Goal: Information Seeking & Learning: Learn about a topic

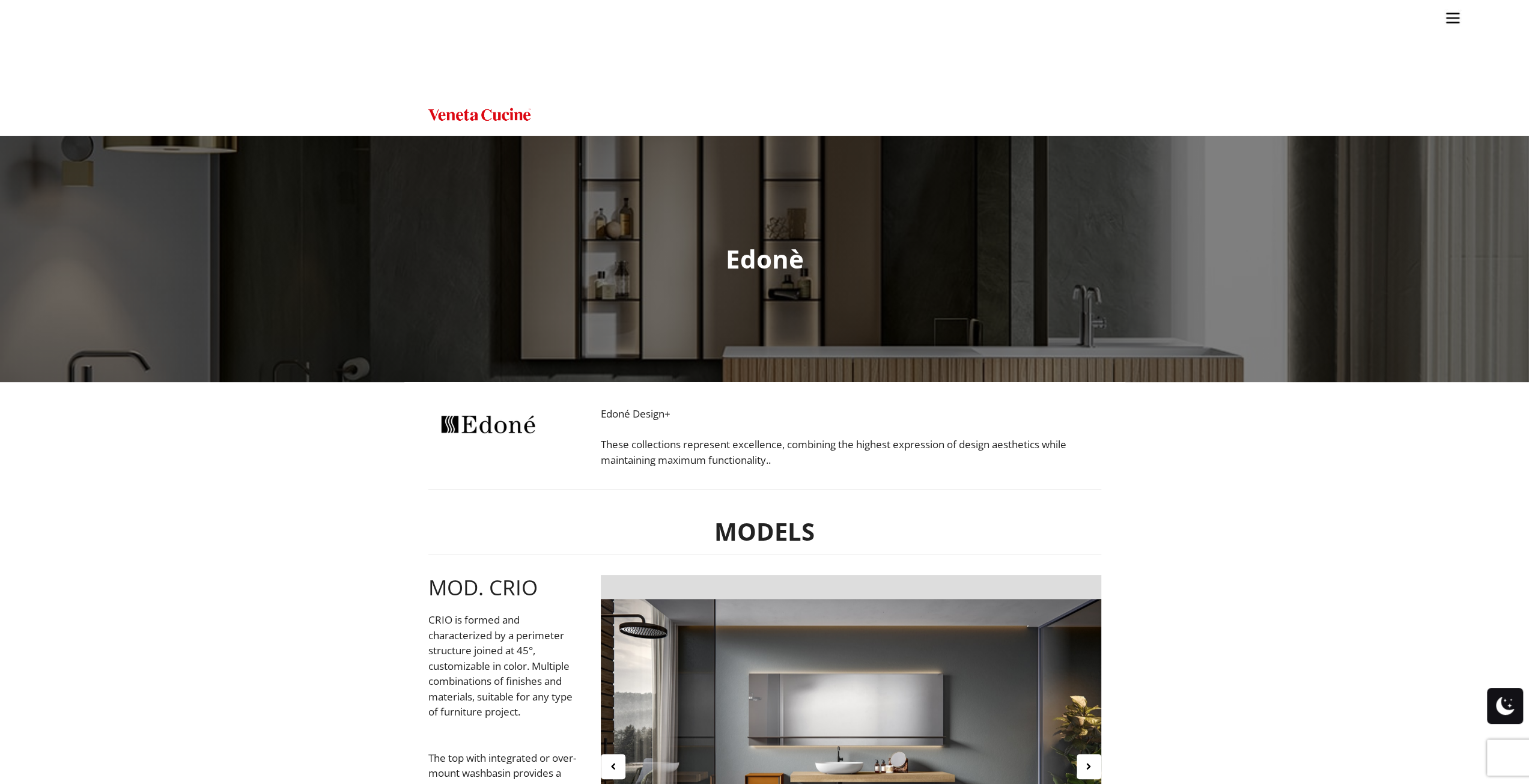
click at [869, 244] on ul "Kitchens Projects Other Products Bathrooms Closets Italian Doors About Blog Con…" at bounding box center [764, 392] width 1529 height 784
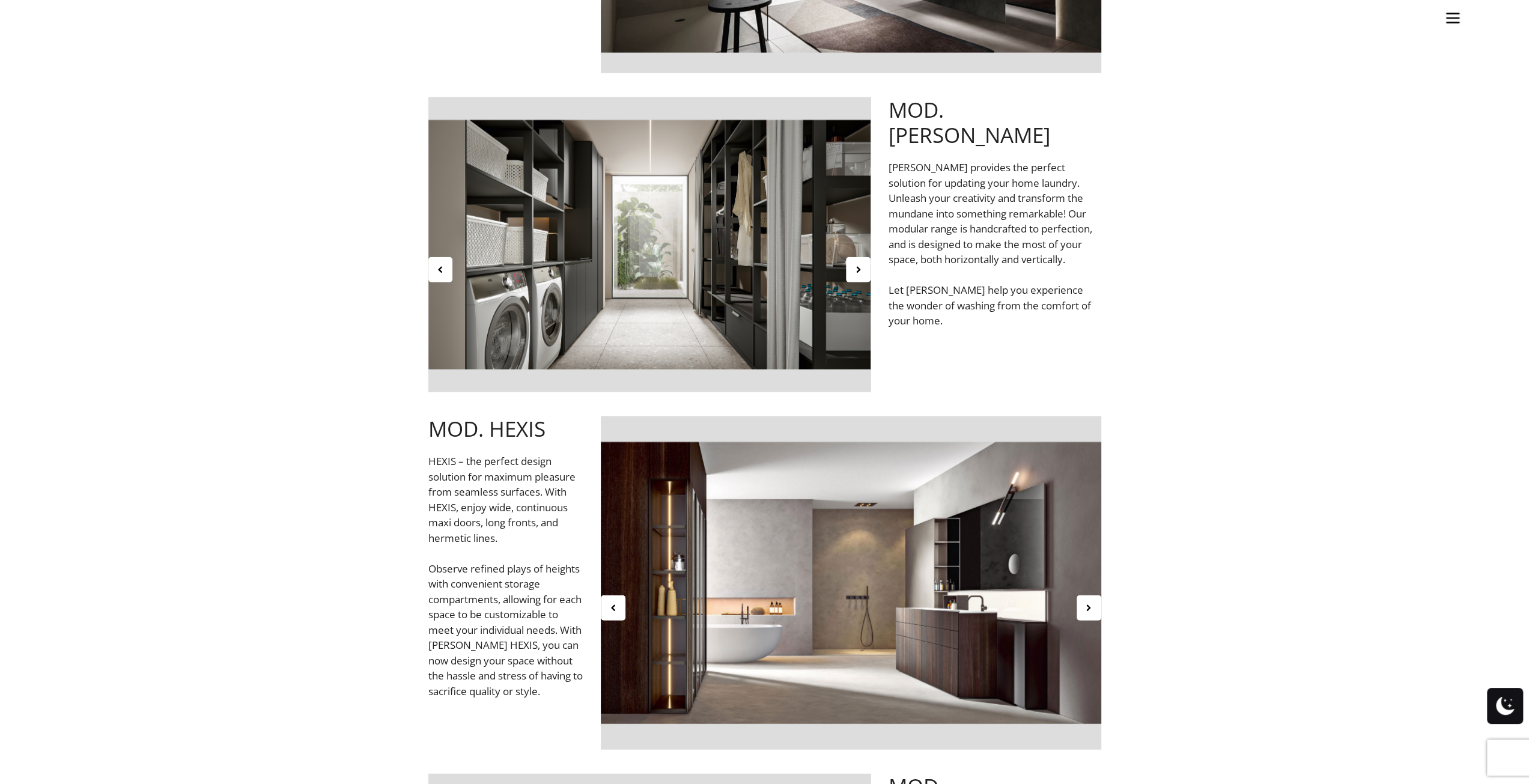
scroll to position [2883, 0]
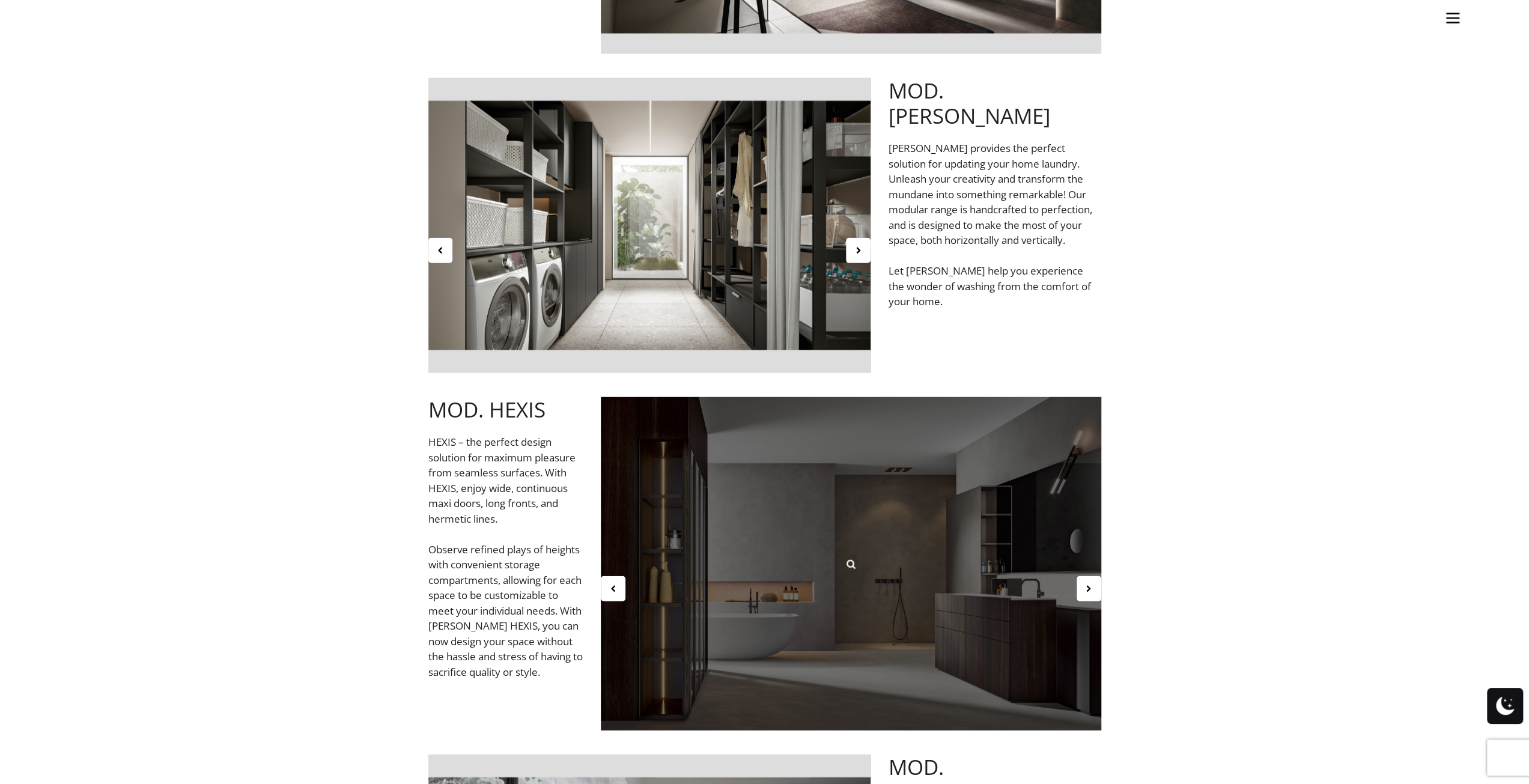
click at [1032, 520] on div at bounding box center [850, 564] width 501 height 334
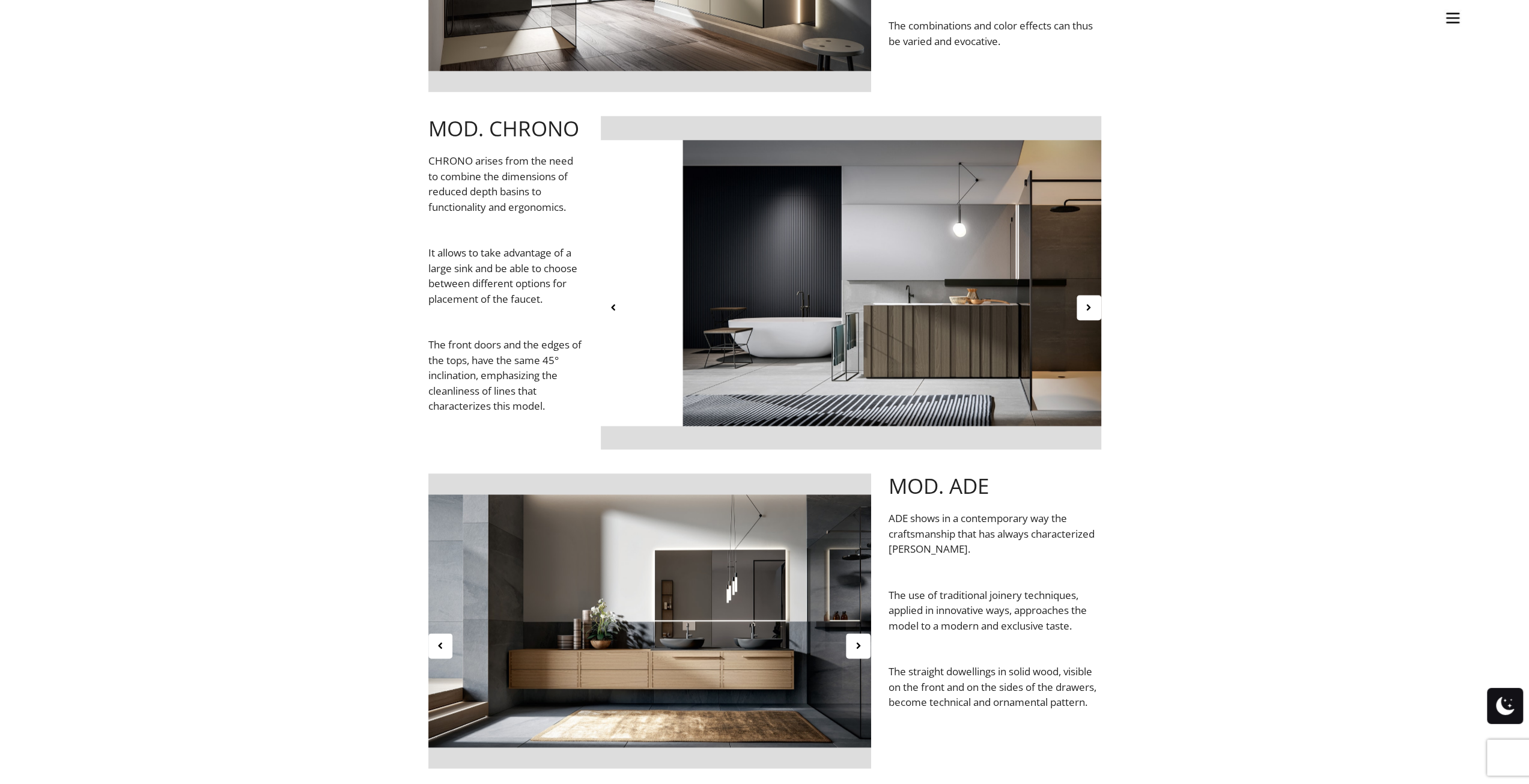
scroll to position [1021, 0]
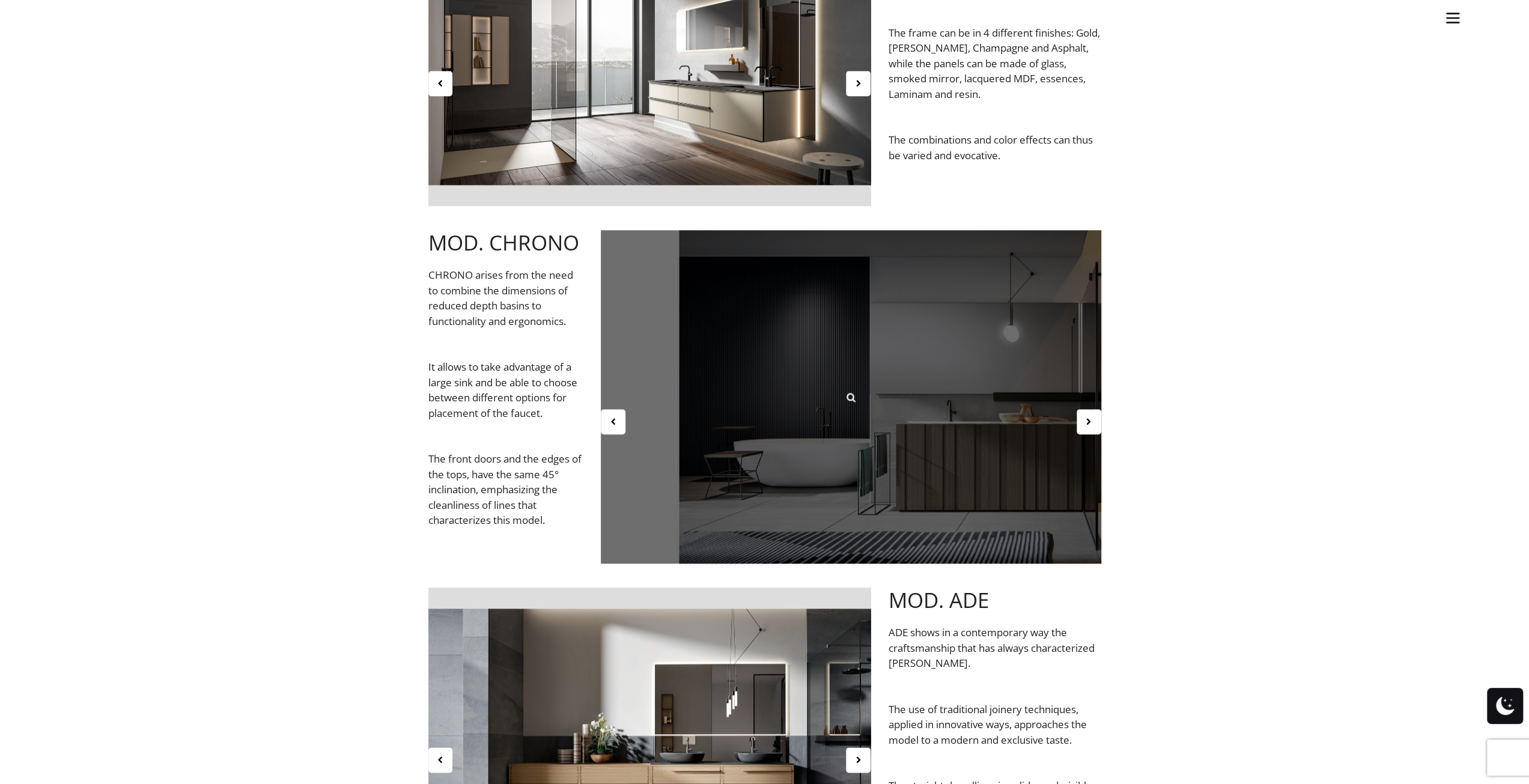
click at [962, 344] on div at bounding box center [850, 397] width 501 height 334
click at [992, 386] on div at bounding box center [850, 397] width 501 height 334
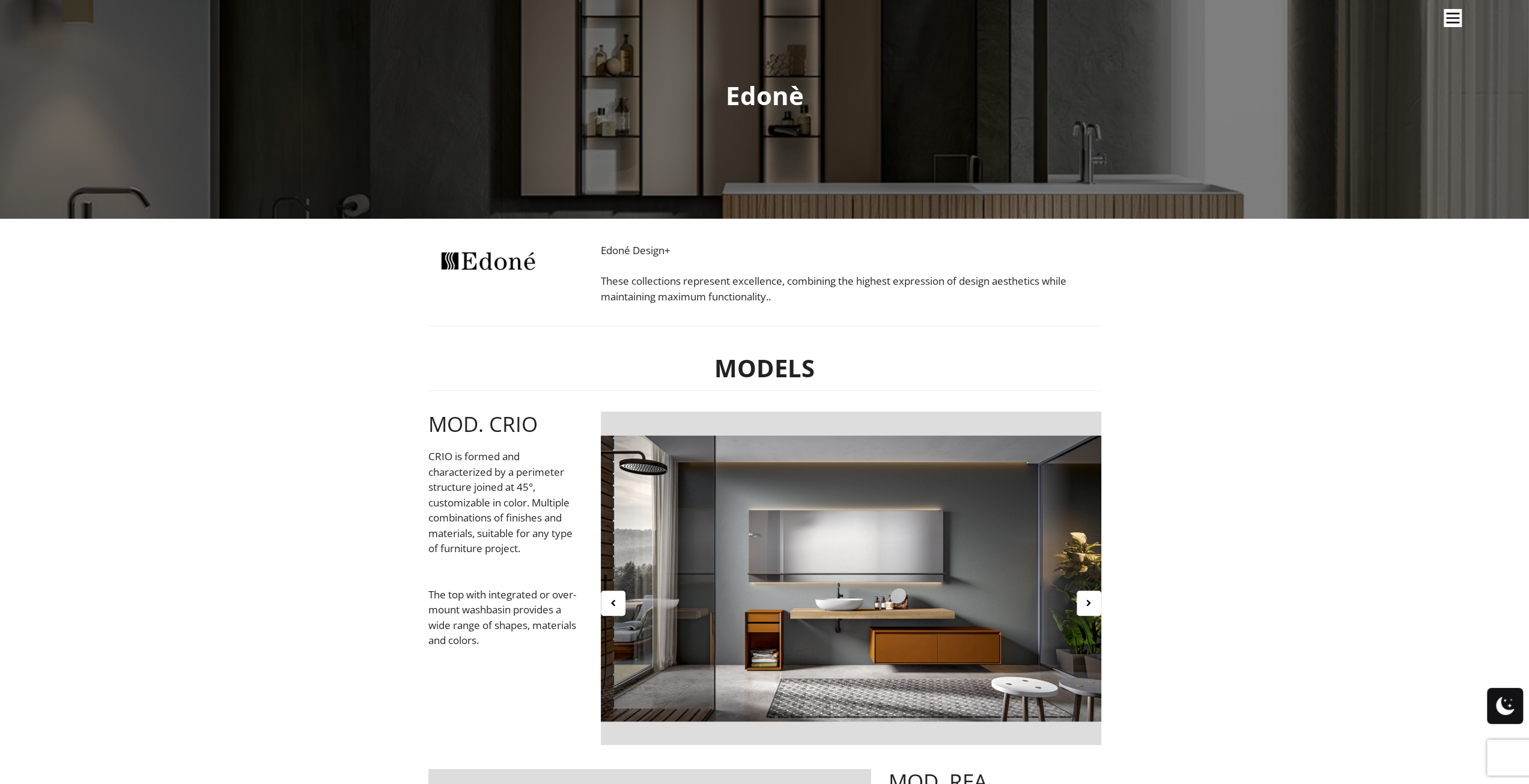
scroll to position [0, 0]
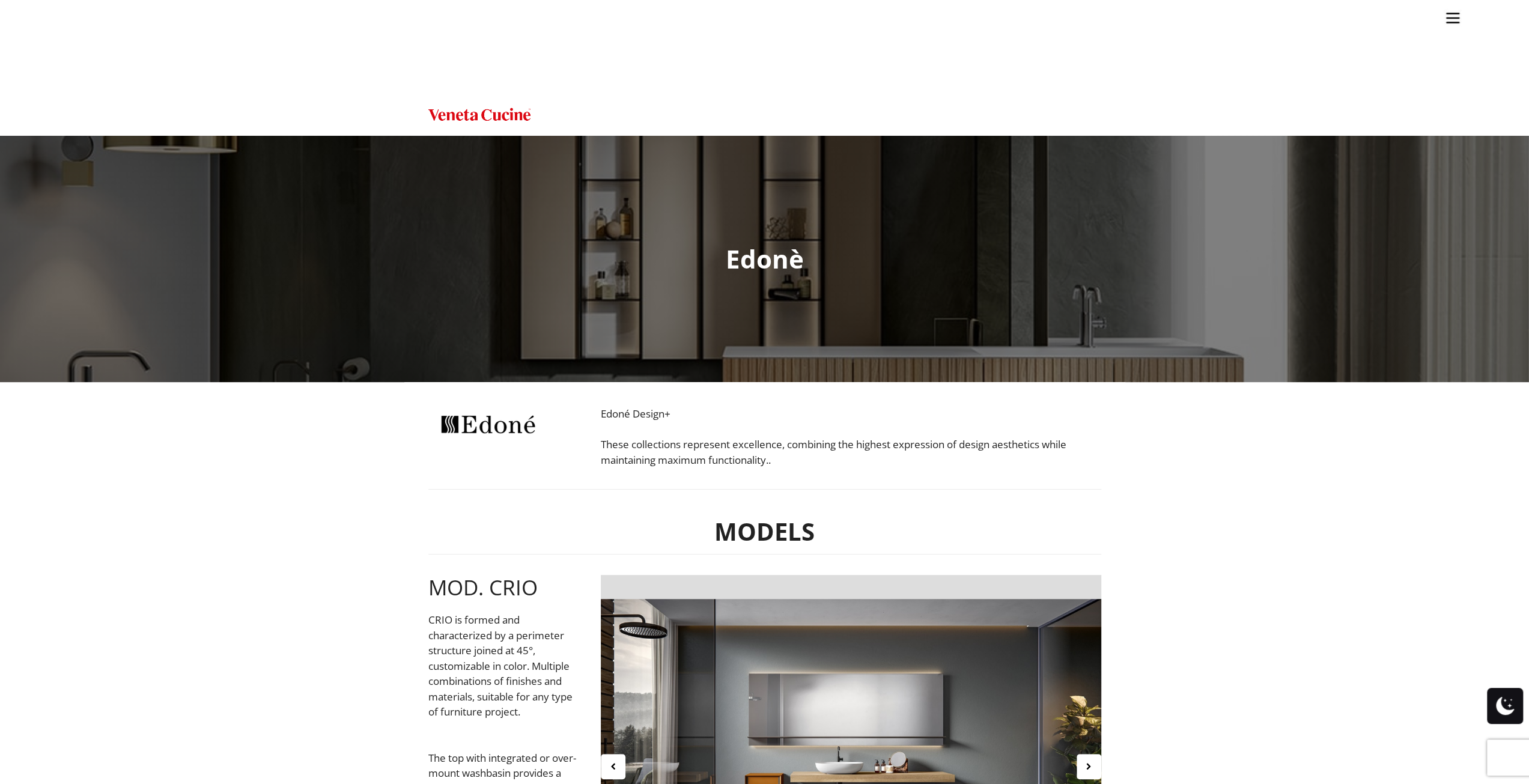
click at [1071, 199] on ul "Kitchens Projects Other Products Bathrooms Closets Italian Doors About Blog Con…" at bounding box center [764, 392] width 1529 height 784
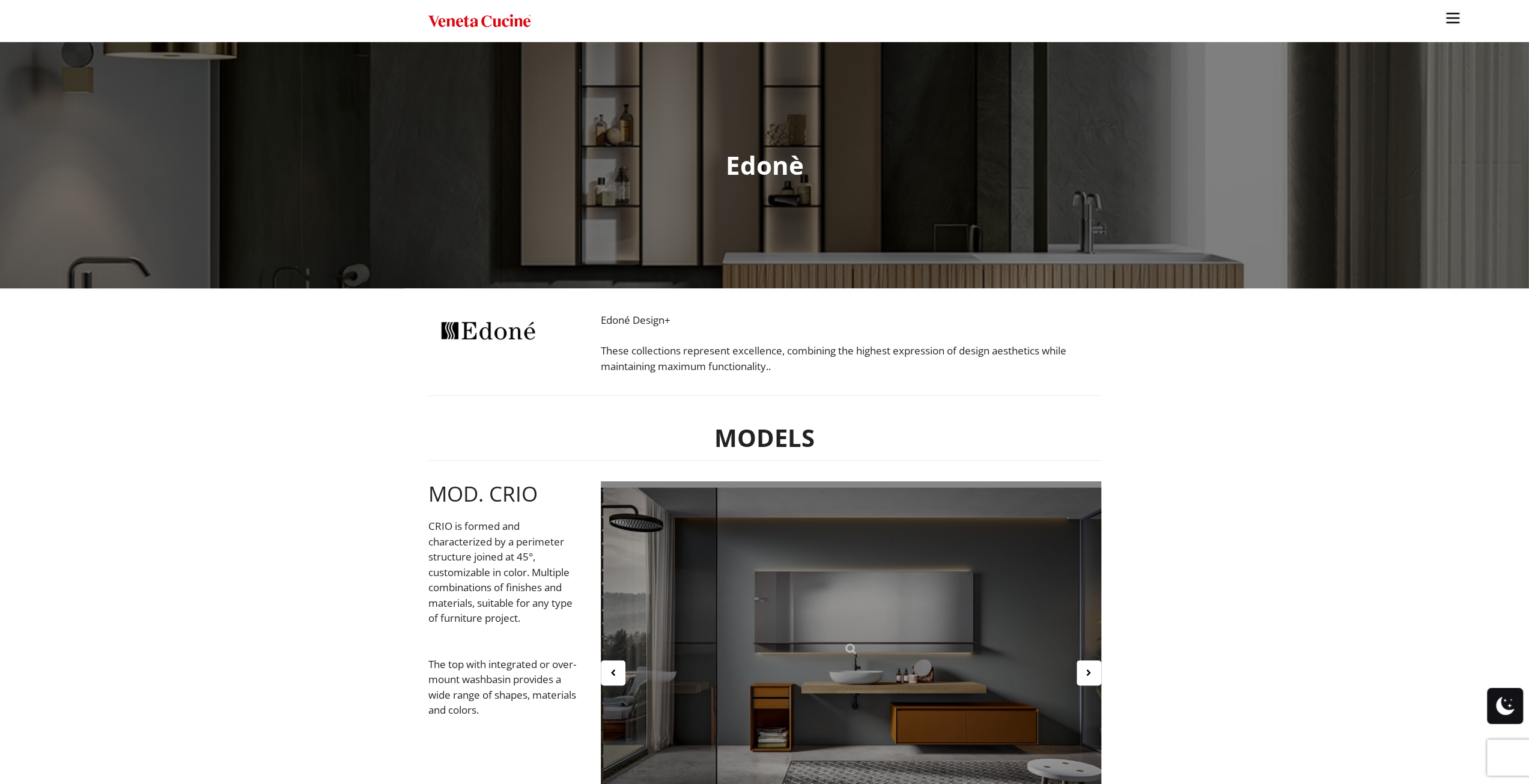
scroll to position [180, 0]
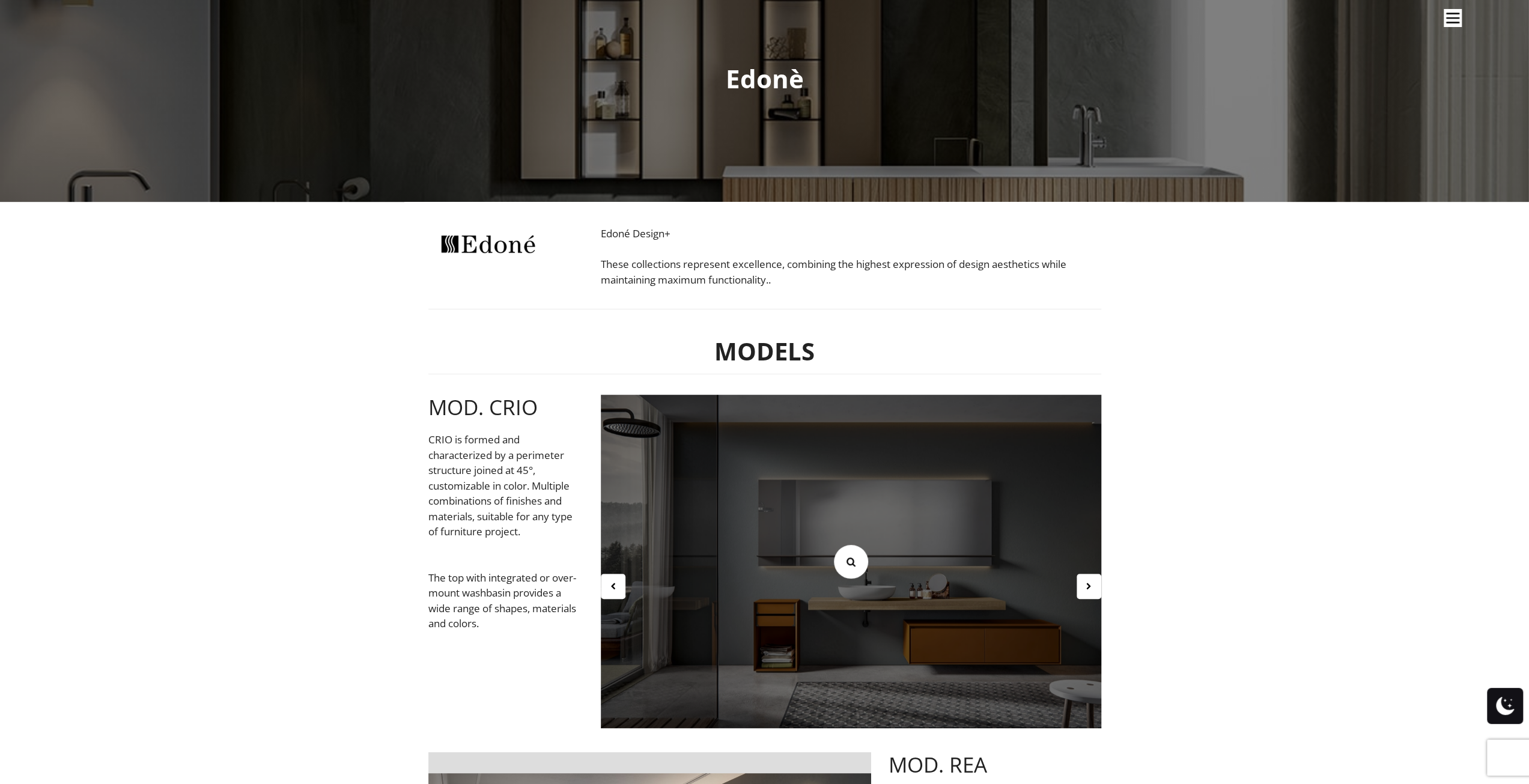
click at [848, 555] on icon at bounding box center [851, 562] width 13 height 13
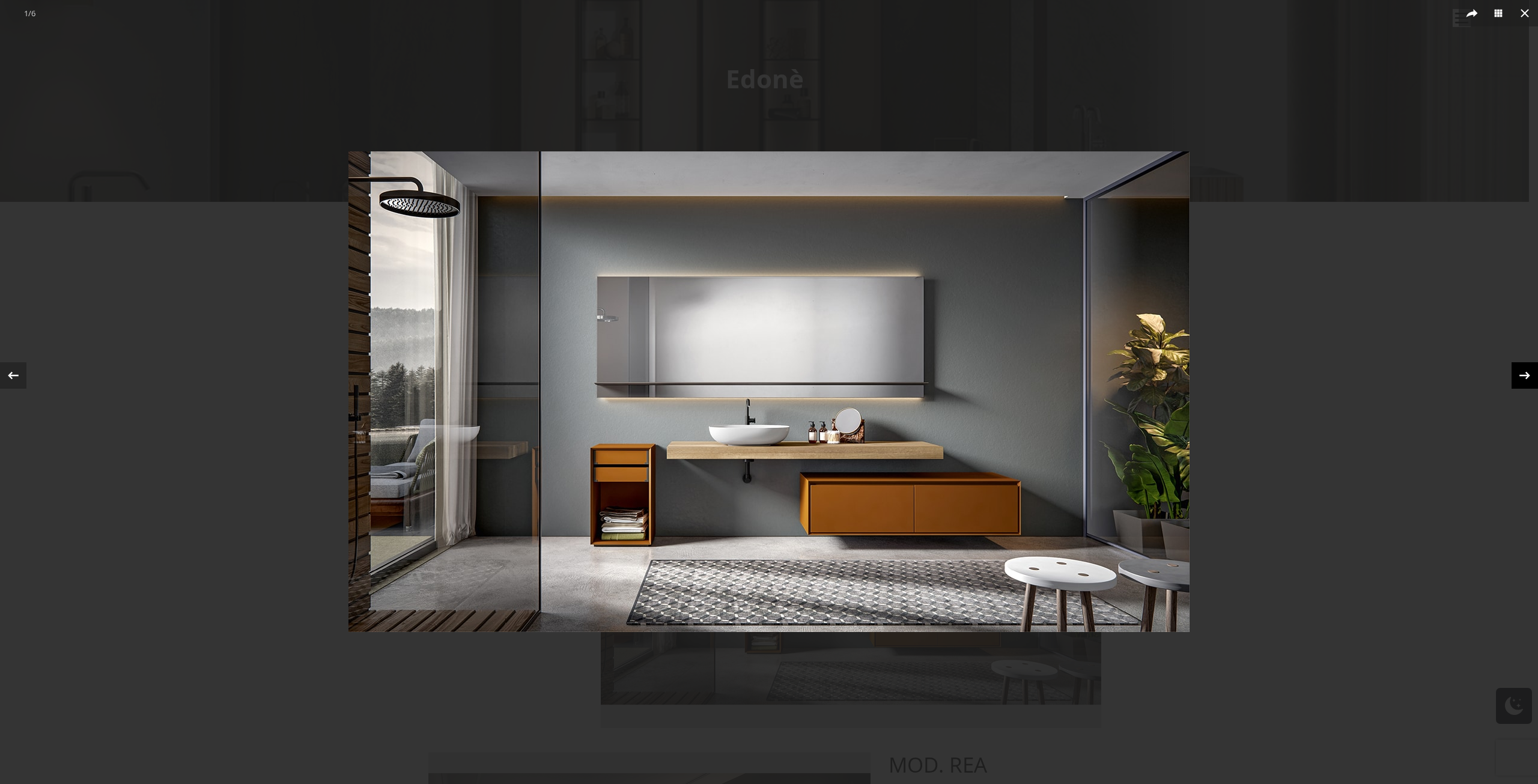
click at [1524, 375] on icon at bounding box center [1524, 375] width 10 height 8
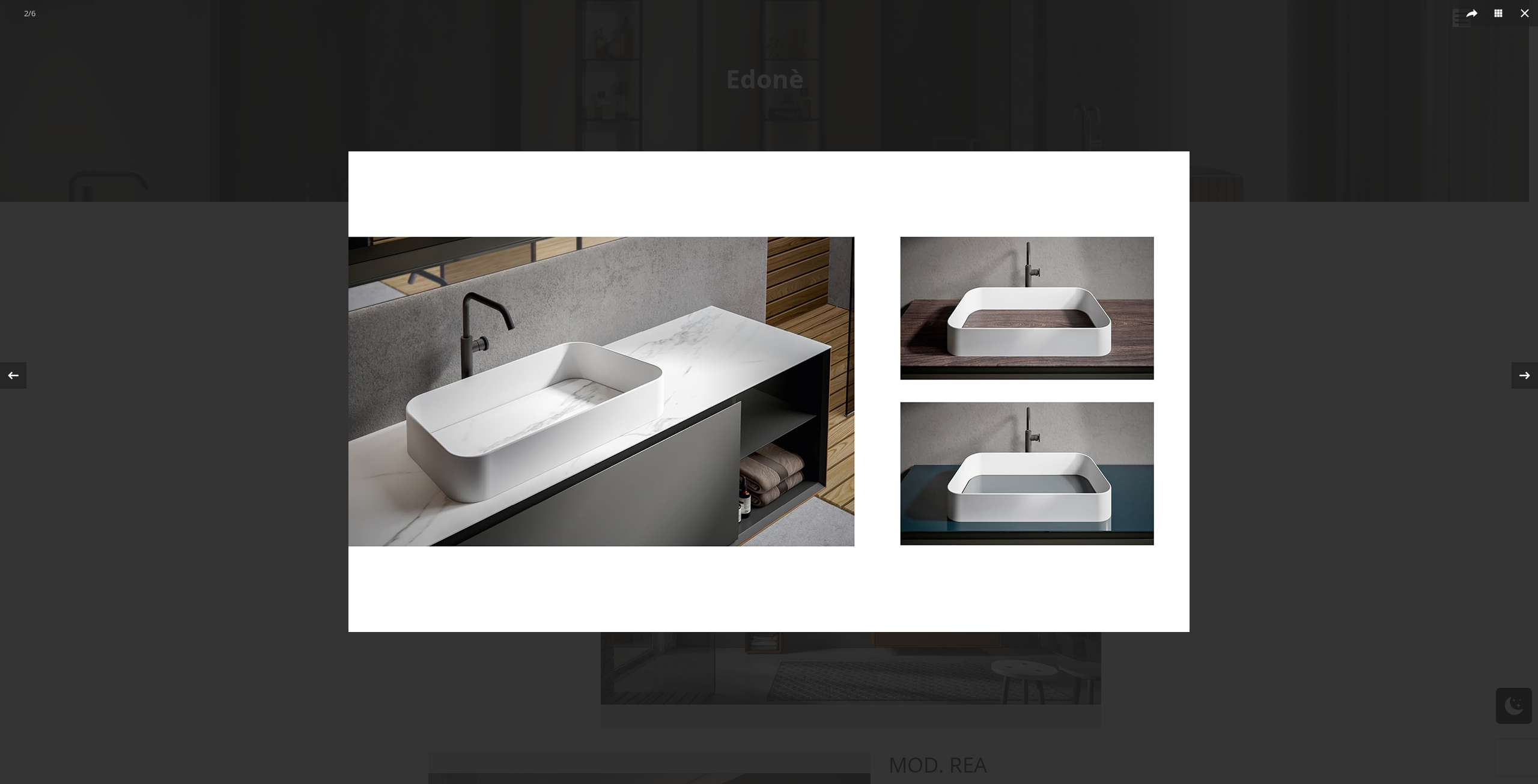
click at [135, 265] on div at bounding box center [769, 392] width 1538 height 784
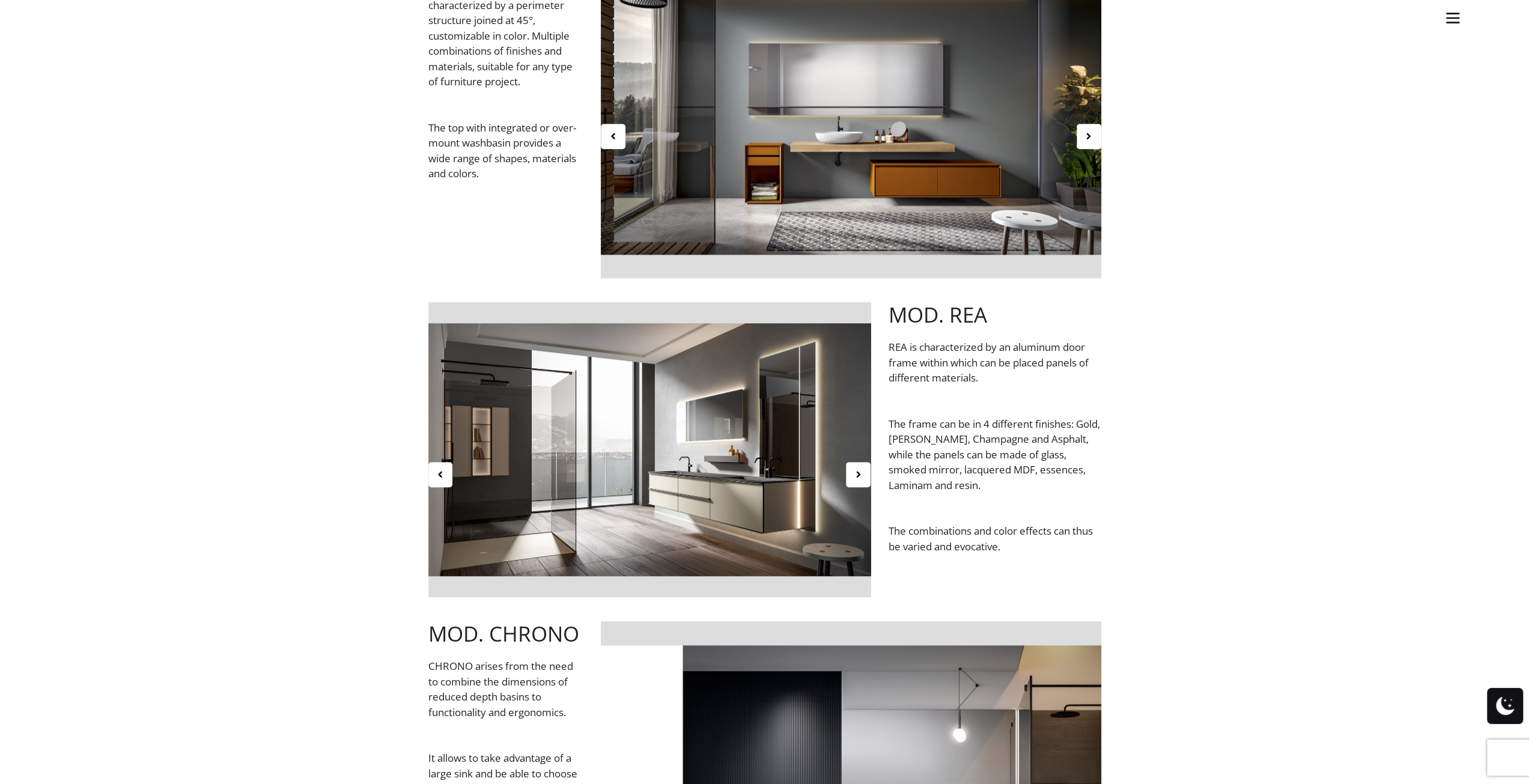
scroll to position [841, 0]
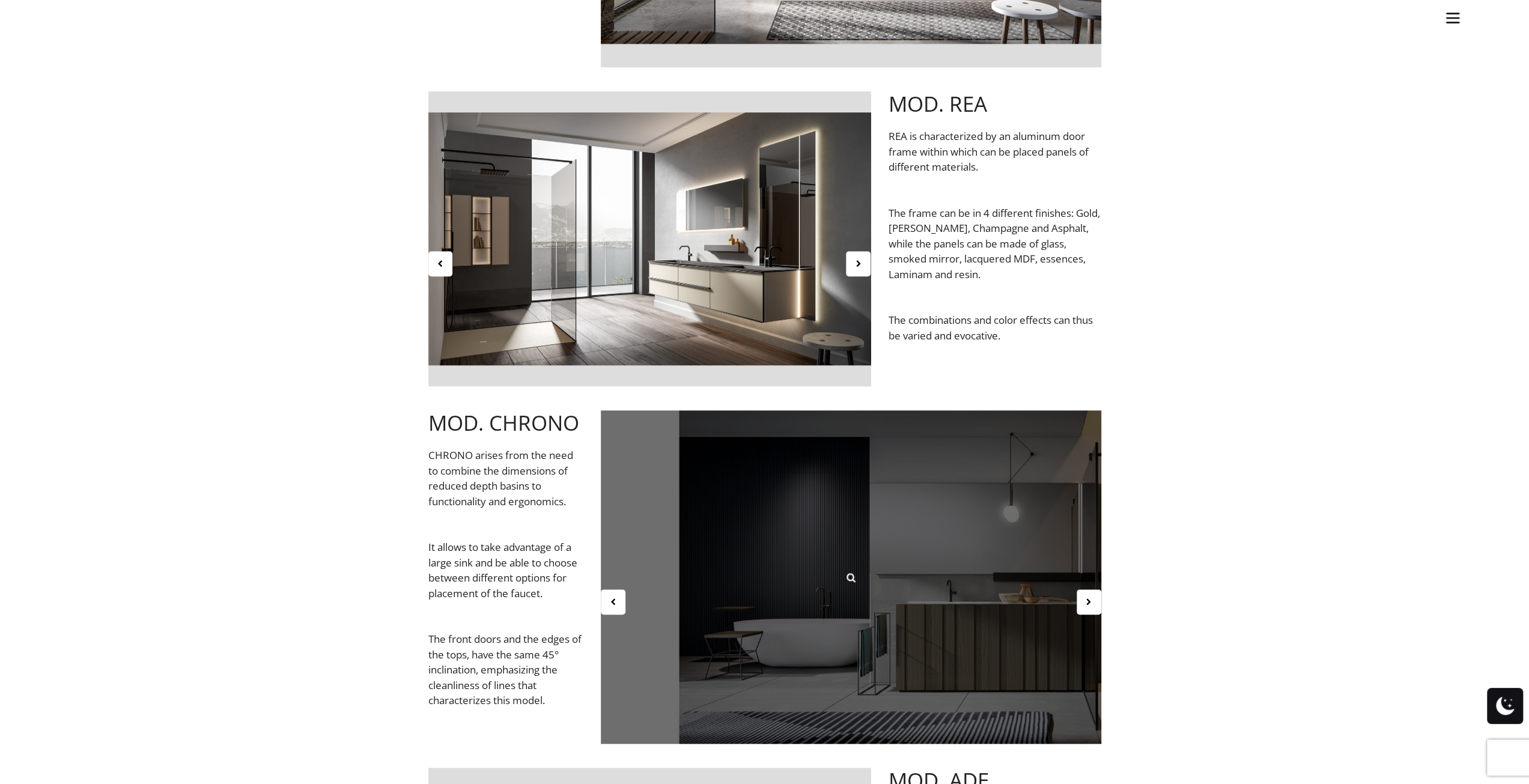
click at [1028, 541] on div at bounding box center [850, 577] width 501 height 334
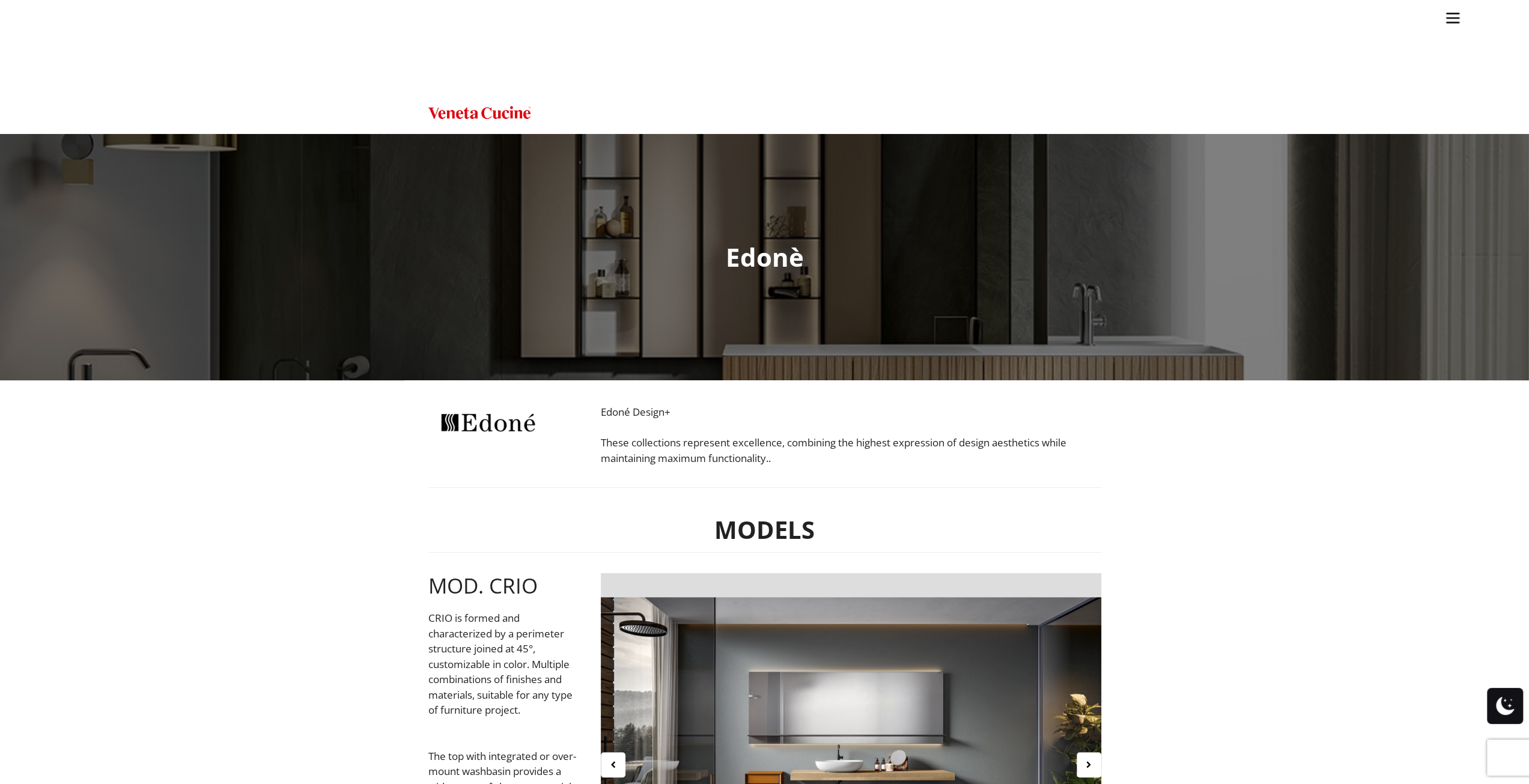
scroll to position [0, 0]
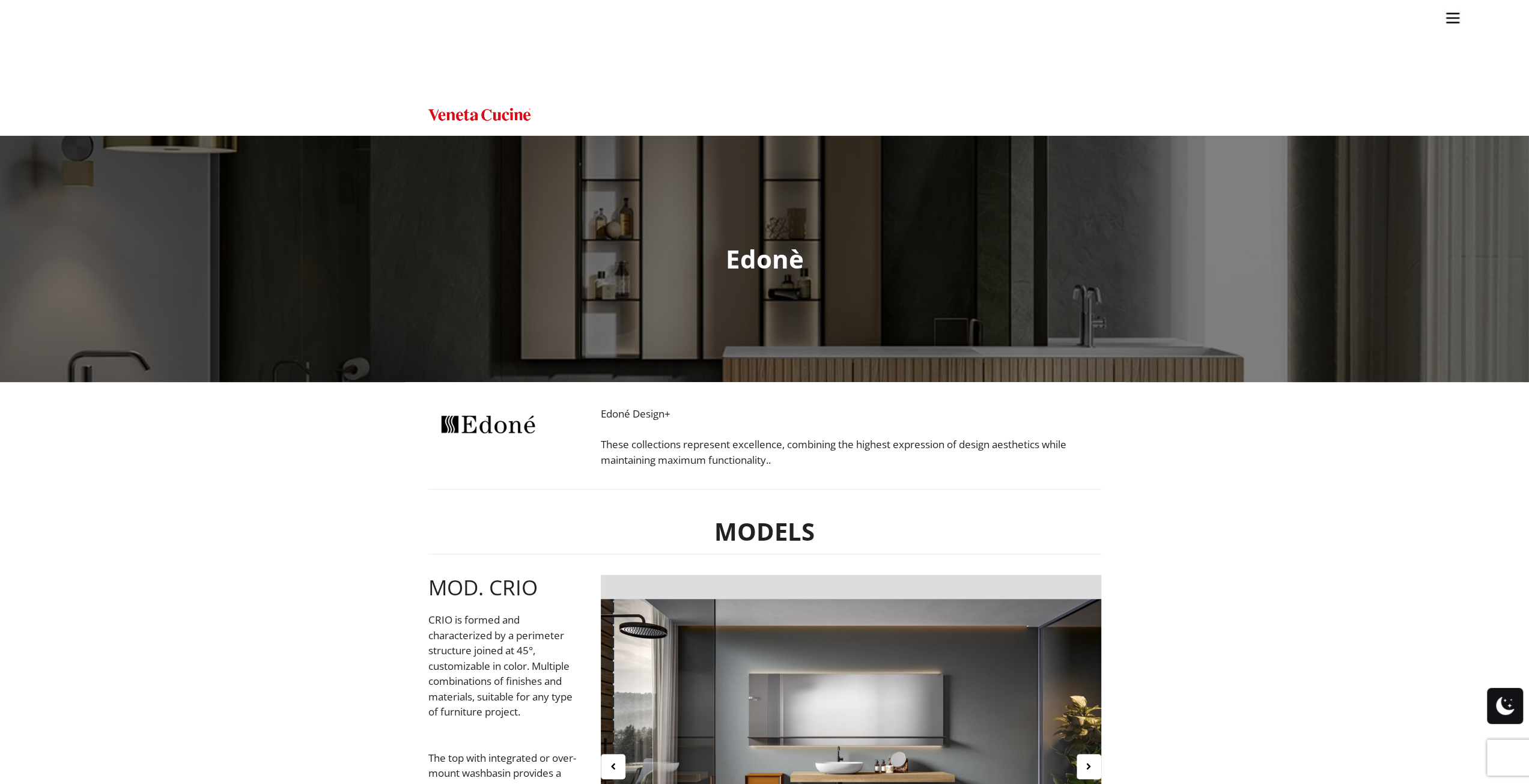
click at [784, 269] on ul "Kitchens Projects Other Products Bathrooms Closets Italian Doors About Blog Con…" at bounding box center [764, 392] width 1529 height 784
click at [888, 265] on ul "Kitchens Projects Other Products Bathrooms Closets Italian Doors About Blog Con…" at bounding box center [764, 392] width 1529 height 784
click at [843, 266] on ul "Kitchens Projects Other Products Bathrooms Closets Italian Doors About Blog Con…" at bounding box center [764, 392] width 1529 height 784
click at [975, 261] on ul "Kitchens Projects Other Products Bathrooms Closets Italian Doors About Blog Con…" at bounding box center [764, 392] width 1529 height 784
click at [1461, 21] on img "Site" at bounding box center [1453, 18] width 18 height 18
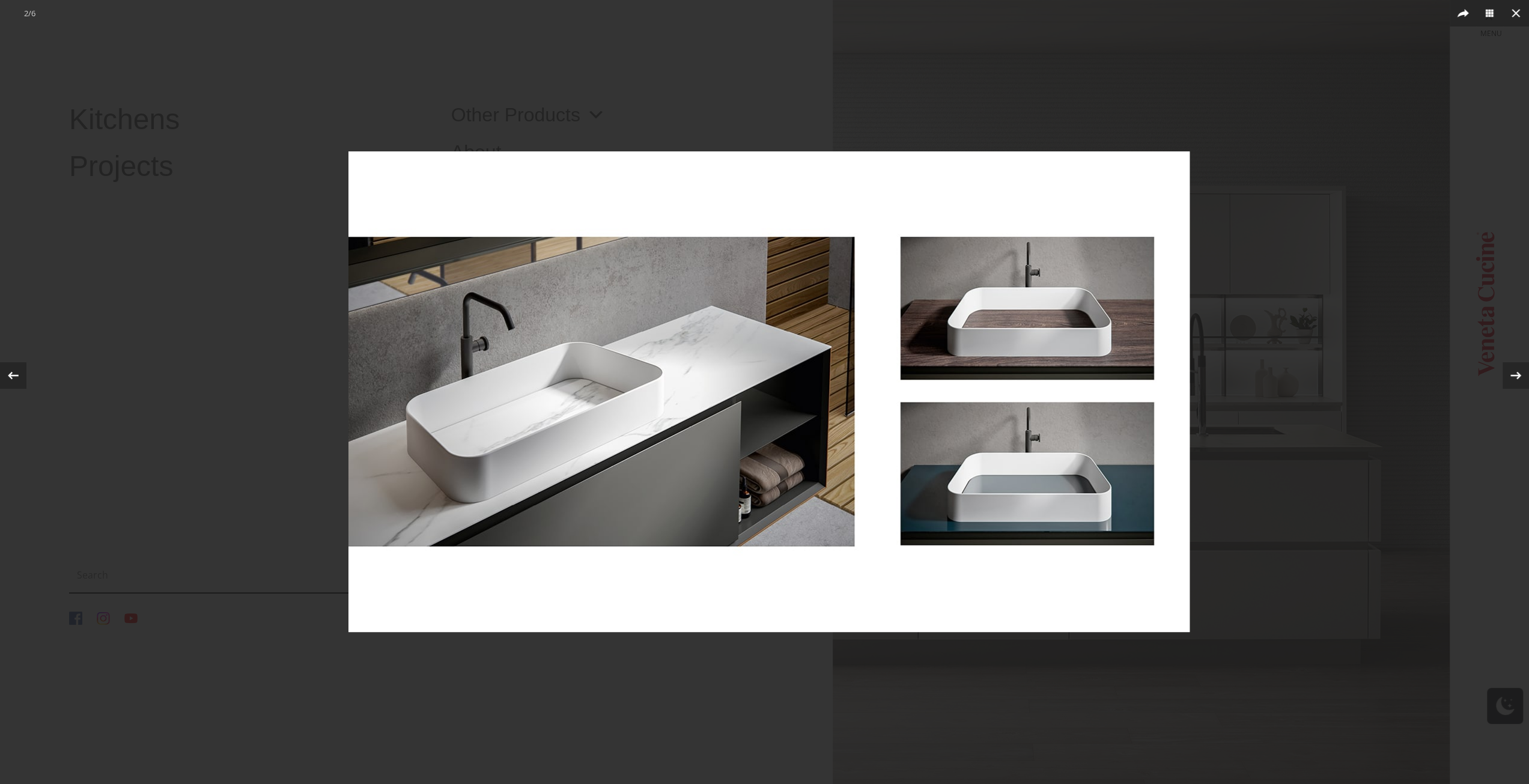
scroll to position [180, 0]
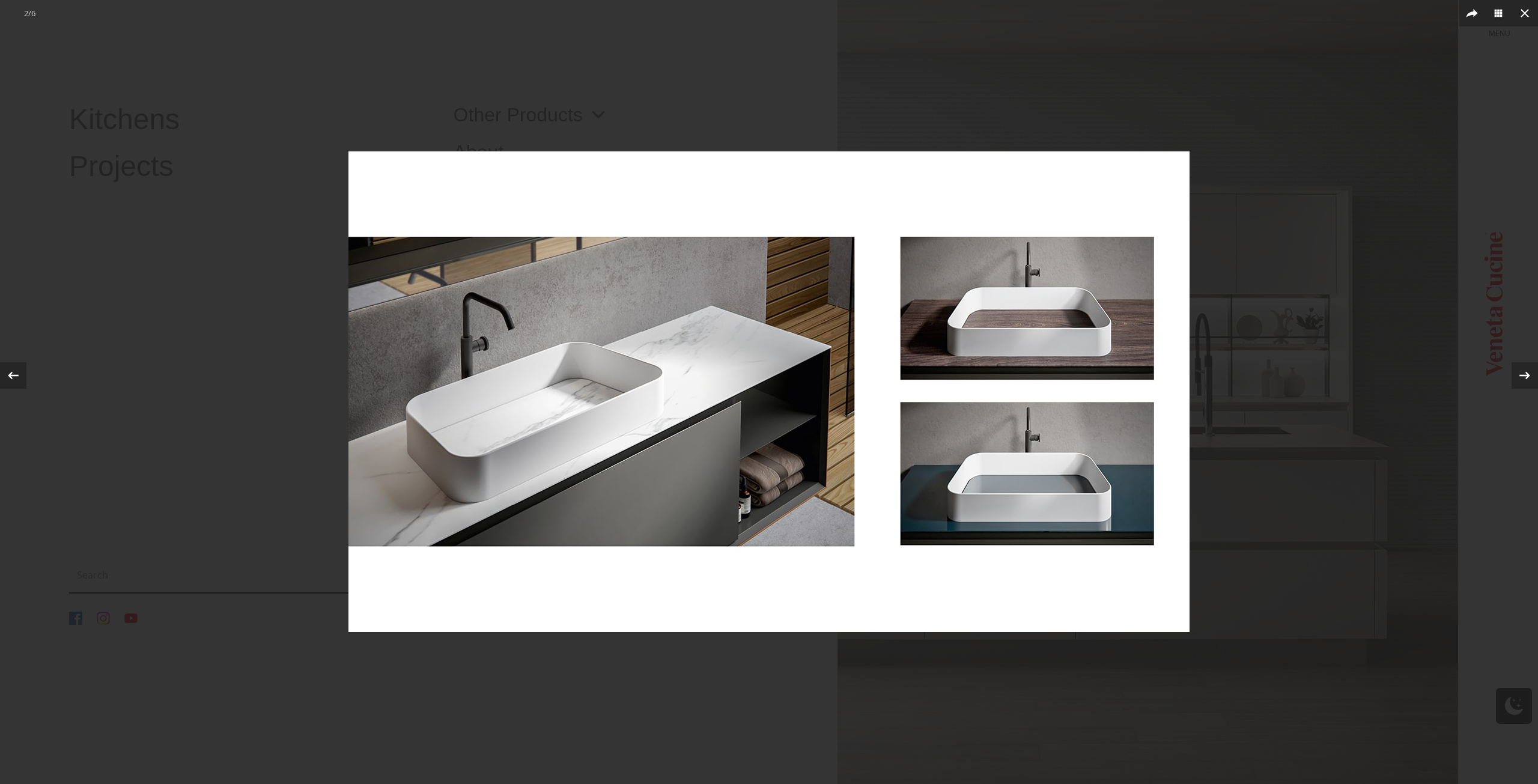
click at [1481, 46] on div at bounding box center [769, 392] width 1538 height 784
